Goal: Navigation & Orientation: Find specific page/section

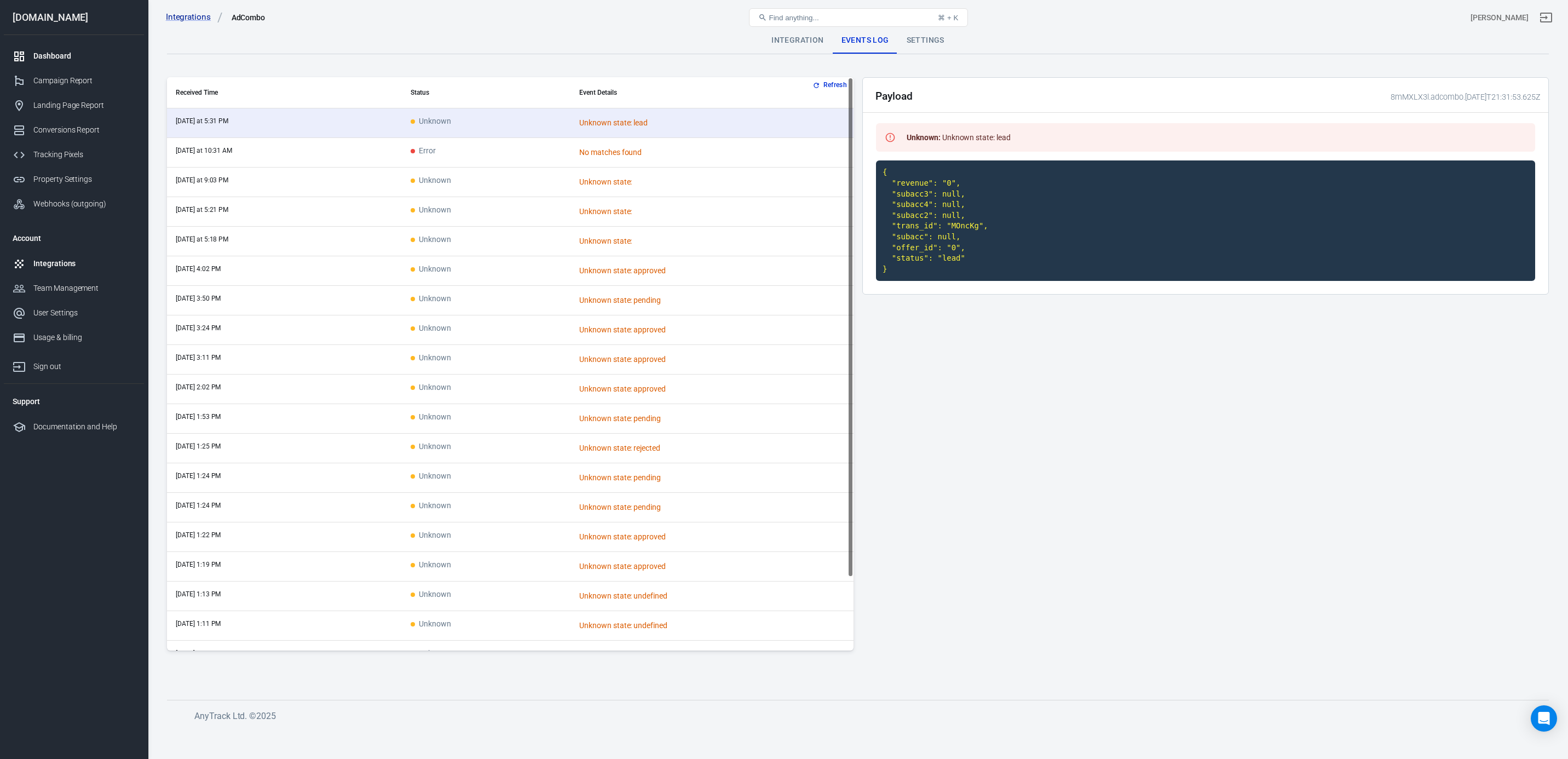
click at [60, 55] on div "Dashboard" at bounding box center [84, 56] width 102 height 12
